Goal: Information Seeking & Learning: Find specific fact

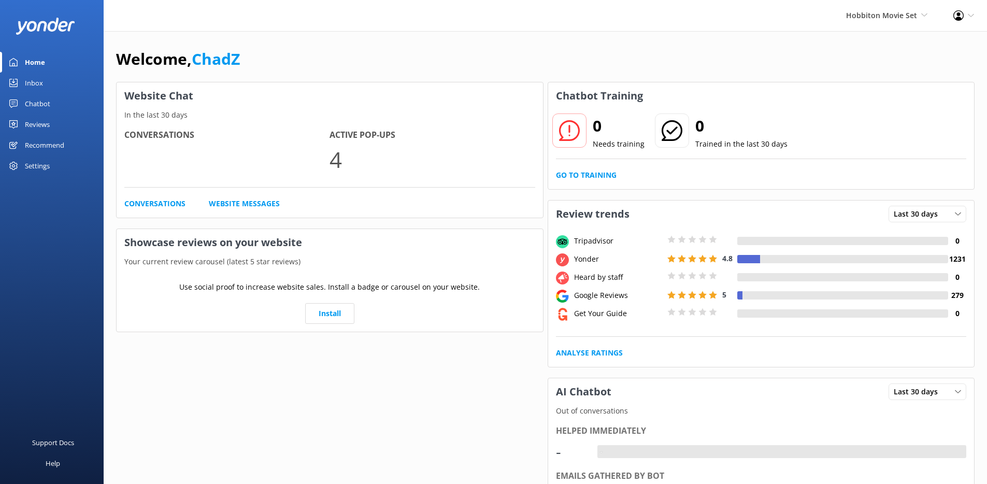
click at [38, 98] on div "Chatbot" at bounding box center [37, 103] width 25 height 21
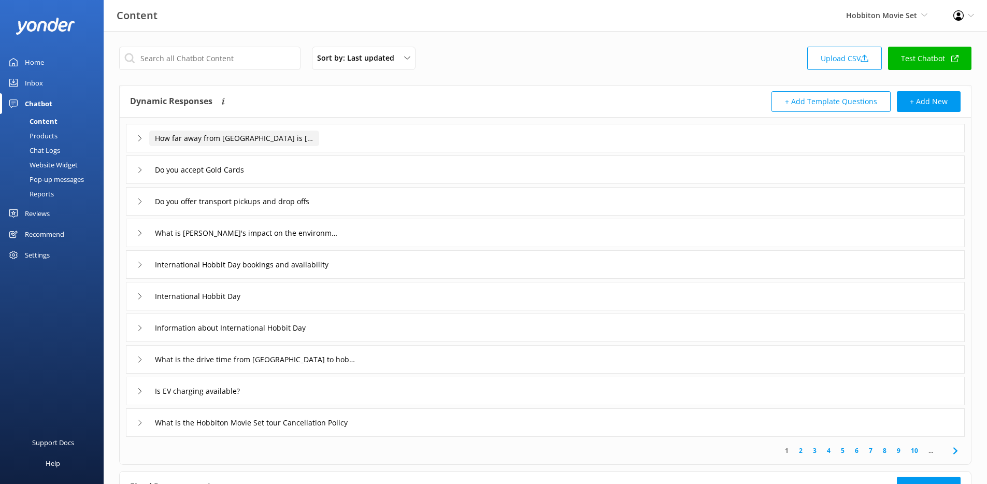
click at [194, 137] on input "How far away from [GEOGRAPHIC_DATA] is [GEOGRAPHIC_DATA]" at bounding box center [234, 139] width 170 height 16
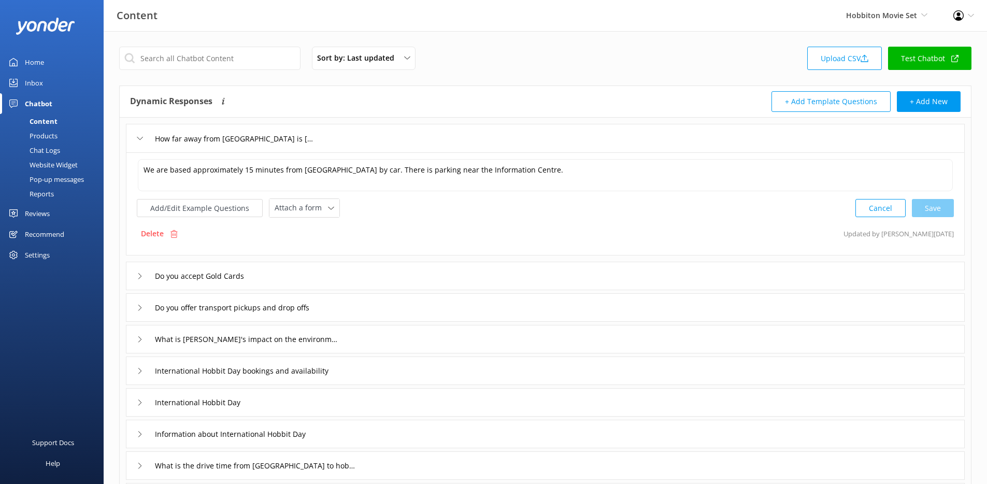
click at [401, 221] on div "We are based approximately 15 minutes from [GEOGRAPHIC_DATA] by car. There is p…" at bounding box center [545, 203] width 839 height 103
click at [208, 271] on input "Do you accept Gold Cards" at bounding box center [205, 276] width 112 height 16
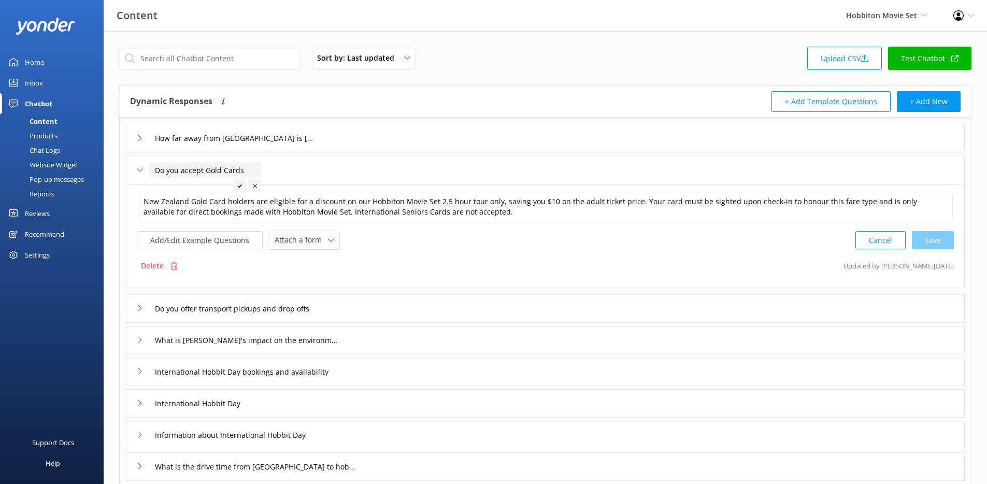
click at [422, 240] on div "Add/Edit Example Questions Attach a form Leave contact details Check availabili…" at bounding box center [545, 239] width 817 height 19
click at [359, 306] on div "Do you offer transport pickups and drop offs" at bounding box center [545, 308] width 839 height 28
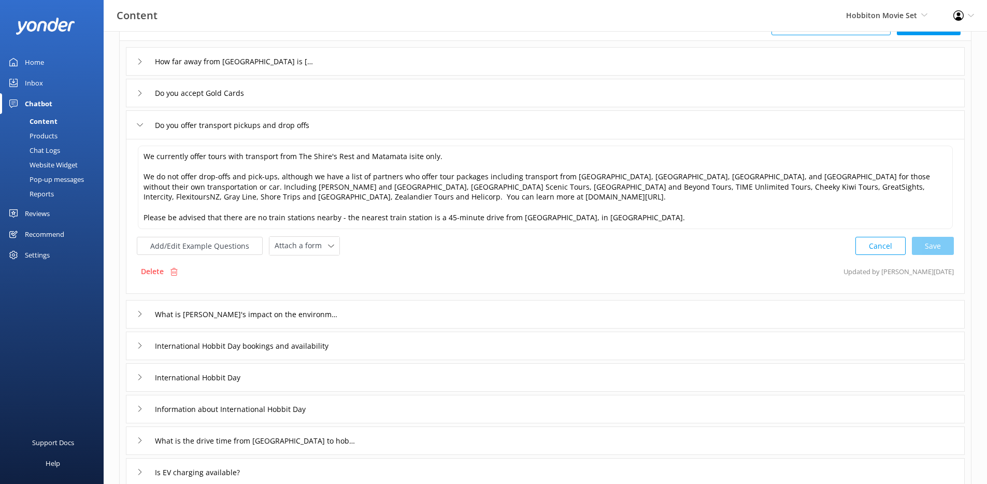
scroll to position [117, 0]
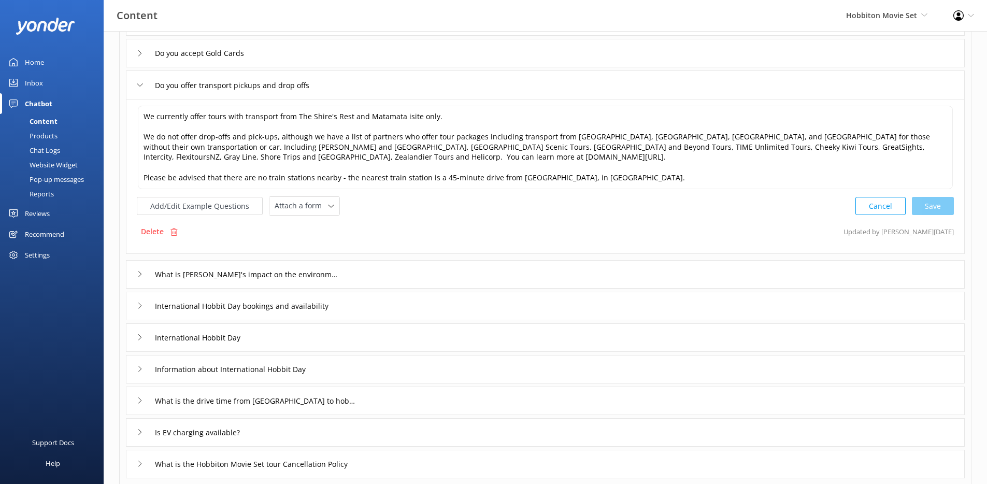
click at [374, 275] on div "What is [PERSON_NAME]'s impact on the environment" at bounding box center [545, 274] width 839 height 28
